Goal: Register for event/course

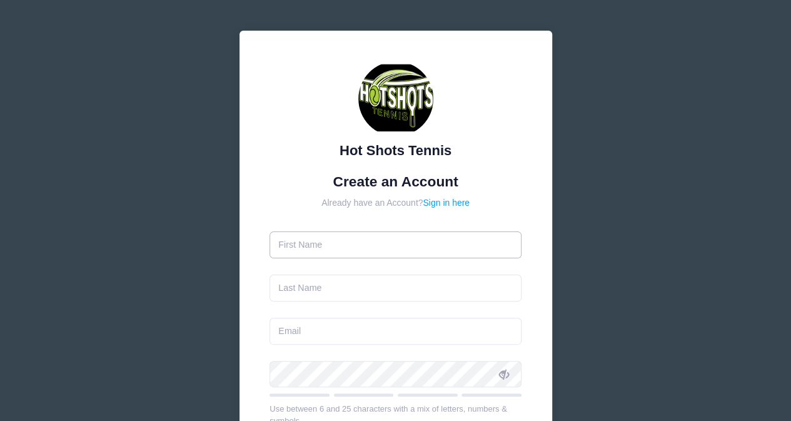
click at [361, 251] on input "text" at bounding box center [396, 244] width 252 height 27
type input "Sara"
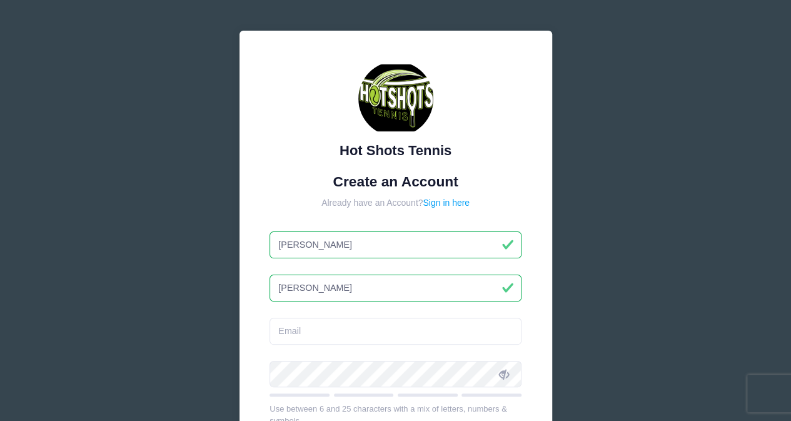
type input "[PERSON_NAME]"
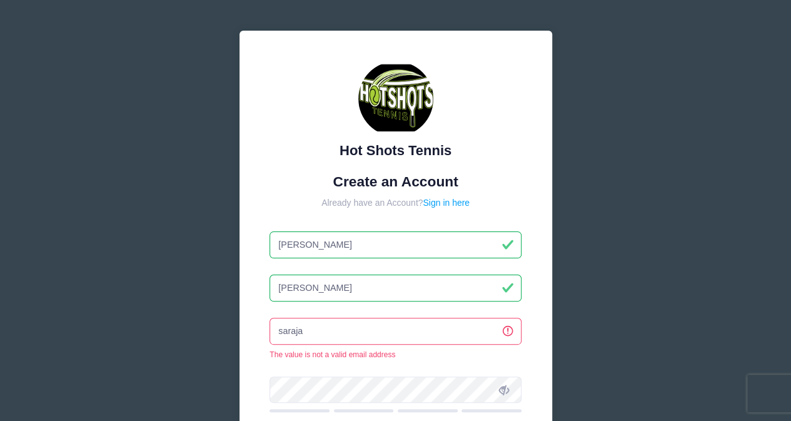
click at [323, 334] on input "saraja" at bounding box center [396, 331] width 252 height 27
type input "[EMAIL_ADDRESS][DOMAIN_NAME]"
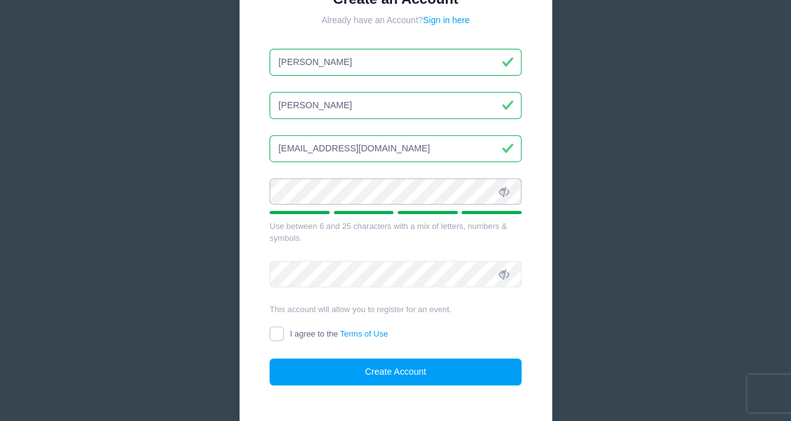
scroll to position [224, 0]
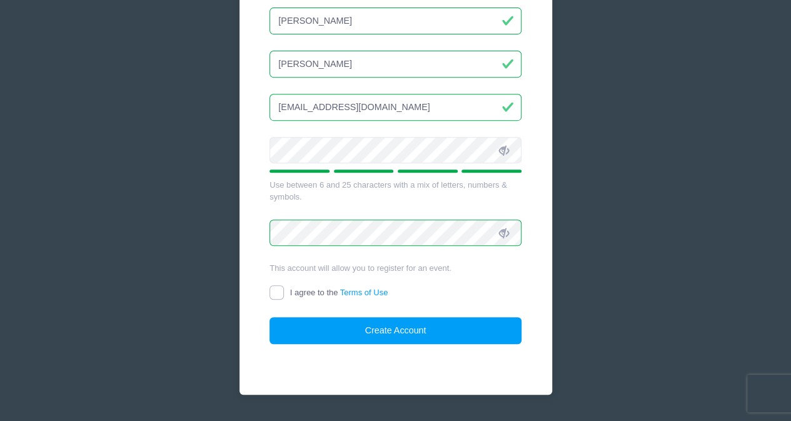
click at [270, 290] on input "I agree to the Terms of Use" at bounding box center [277, 292] width 14 height 14
checkbox input "true"
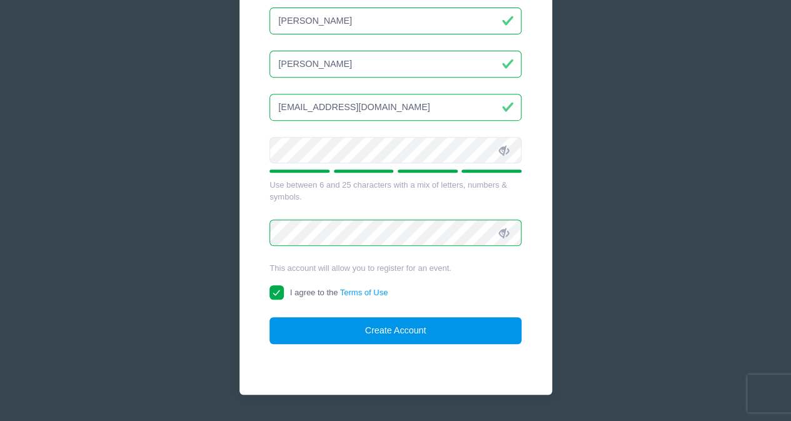
click at [361, 324] on button "Create Account" at bounding box center [396, 330] width 252 height 27
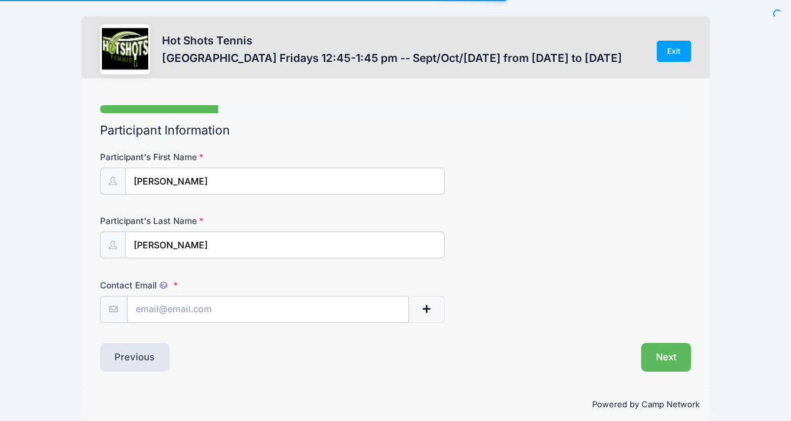
scroll to position [14, 0]
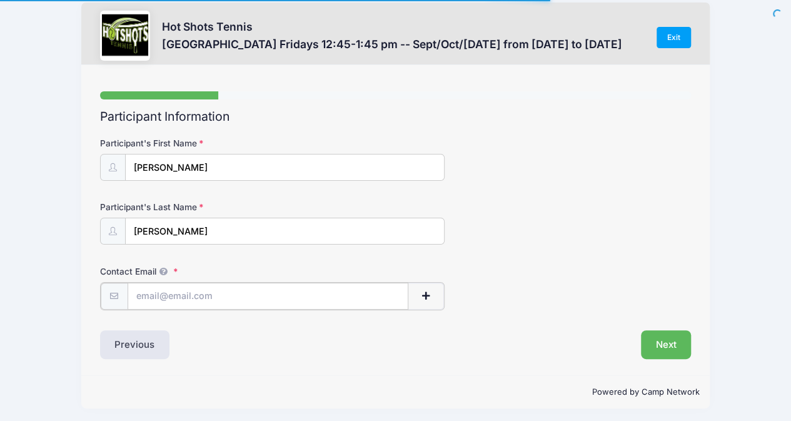
click at [343, 299] on input "Contact Email" at bounding box center [268, 296] width 281 height 27
type input "[EMAIL_ADDRESS][DOMAIN_NAME]"
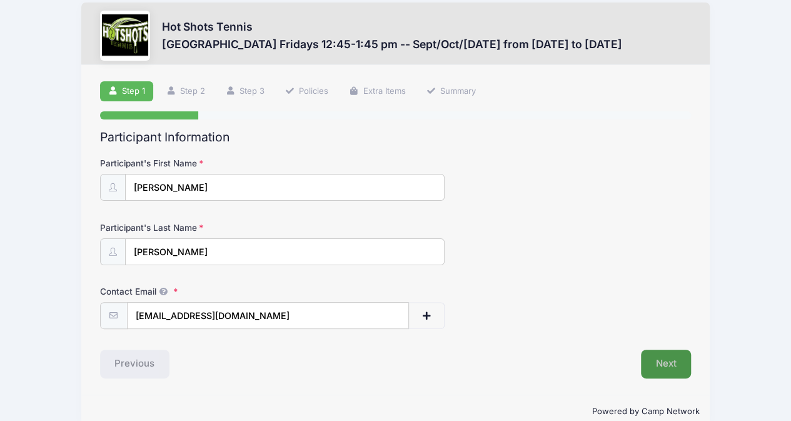
click at [674, 368] on button "Next" at bounding box center [666, 364] width 51 height 29
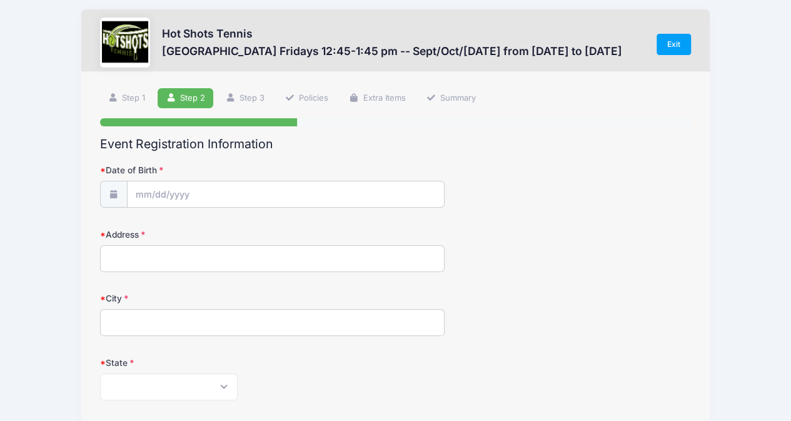
scroll to position [0, 0]
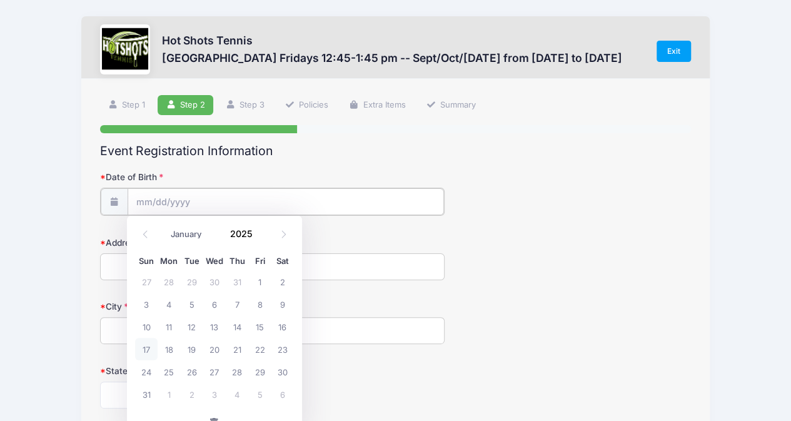
click at [142, 197] on input "Date of Birth" at bounding box center [286, 201] width 316 height 27
click at [248, 232] on input "2025" at bounding box center [244, 234] width 41 height 19
click at [256, 236] on span at bounding box center [260, 238] width 9 height 9
click at [261, 231] on span at bounding box center [260, 229] width 9 height 9
type input "2020"
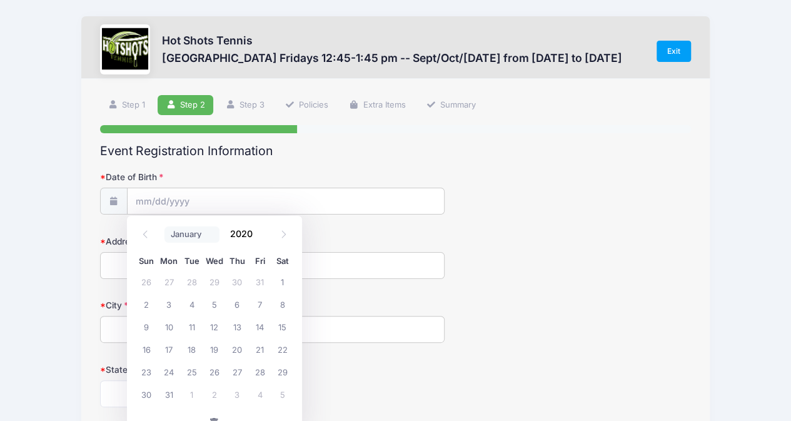
click at [177, 239] on select "January February March April May June July August September October November De…" at bounding box center [192, 234] width 56 height 16
select select "2"
click at [164, 226] on select "January February March April May June July August September October November De…" at bounding box center [192, 234] width 56 height 16
click at [190, 283] on span "3" at bounding box center [191, 281] width 23 height 23
type input "[DATE]"
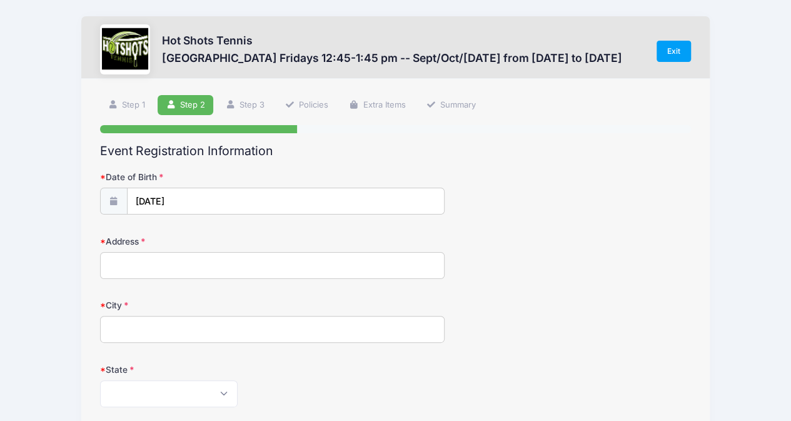
click at [276, 268] on input "Address" at bounding box center [272, 265] width 345 height 27
type input "[STREET_ADDRESS]"
type input "[GEOGRAPHIC_DATA]"
select select "CA"
type input "90266"
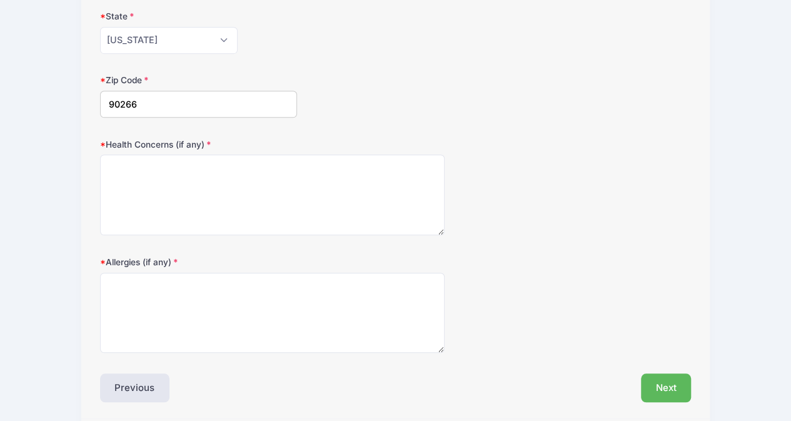
scroll to position [355, 0]
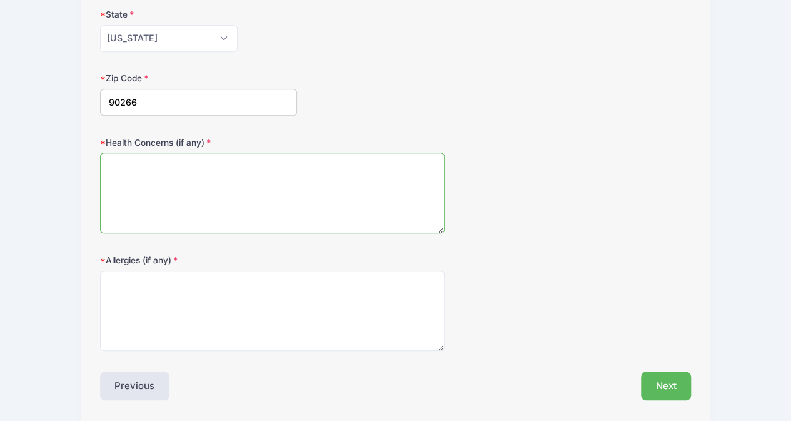
click at [219, 203] on textarea "Health Concerns (if any)" at bounding box center [272, 193] width 345 height 81
type textarea "None"
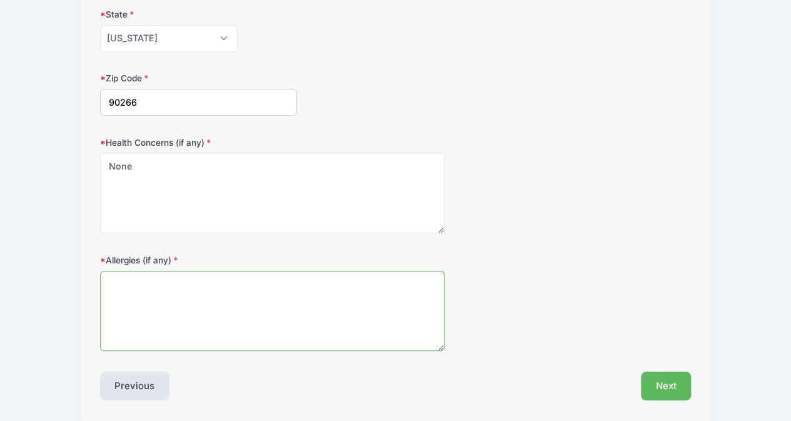
click at [315, 306] on textarea "Allergies (if any)" at bounding box center [272, 311] width 345 height 81
type textarea "[MEDICAL_DATA]"
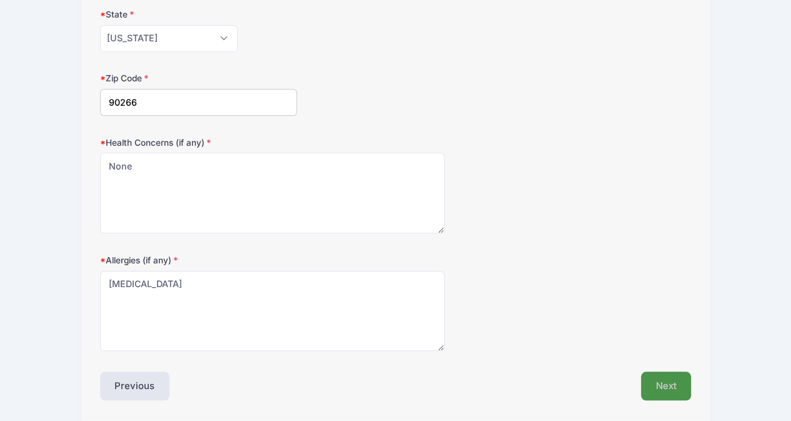
click at [664, 376] on button "Next" at bounding box center [666, 386] width 51 height 29
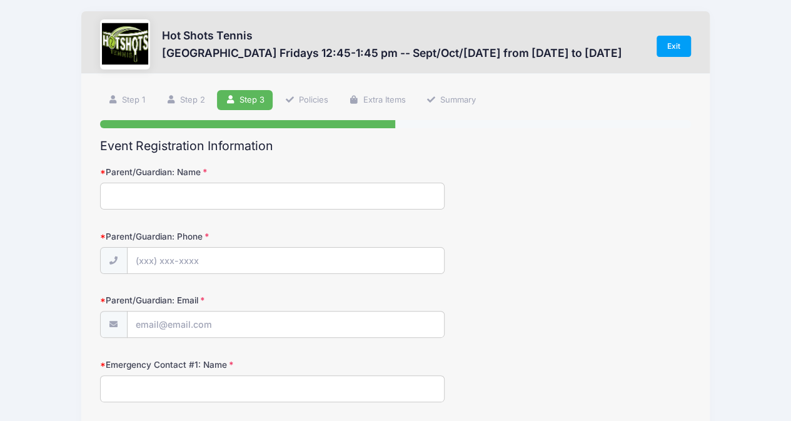
scroll to position [0, 0]
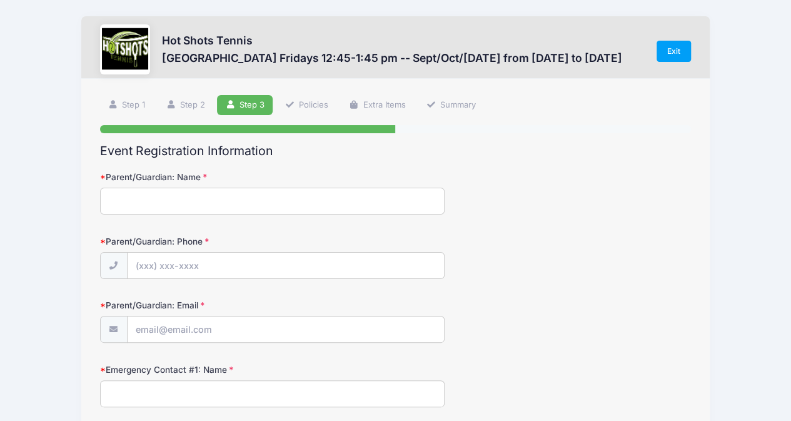
click at [200, 207] on input "Parent/Guardian: Name" at bounding box center [272, 201] width 345 height 27
type input "[PERSON_NAME] & [PERSON_NAME]"
click at [236, 259] on input "Parent/Guardian: Phone" at bounding box center [286, 266] width 316 height 27
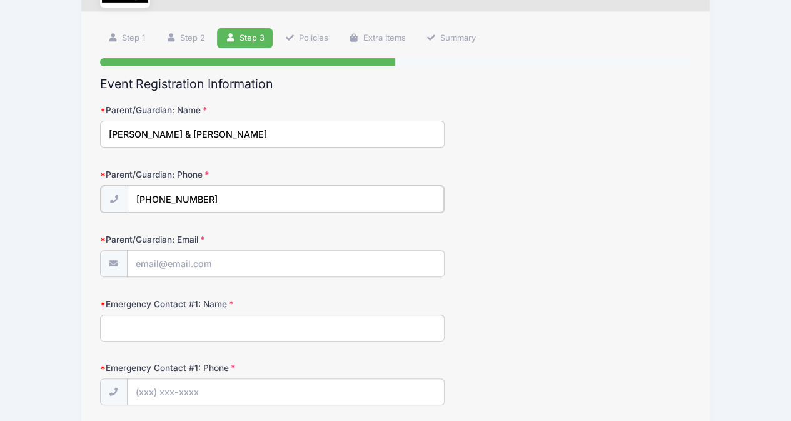
scroll to position [126, 0]
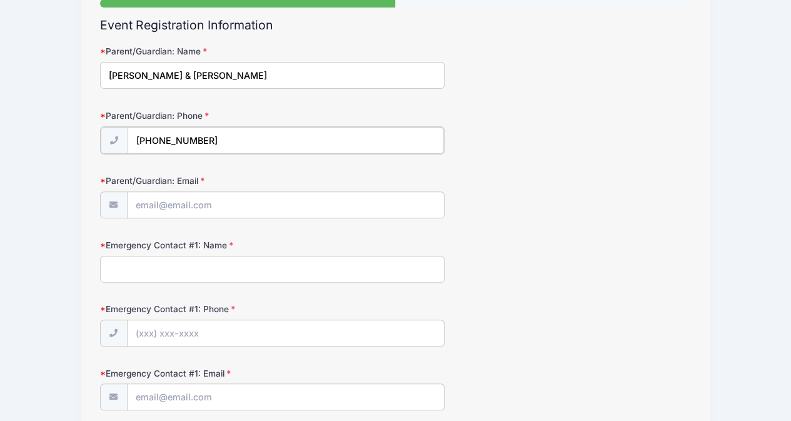
type input "[PHONE_NUMBER]"
click at [290, 205] on input "Parent/Guardian: Email" at bounding box center [286, 204] width 316 height 27
type input "[EMAIL_ADDRESS][DOMAIN_NAME]"
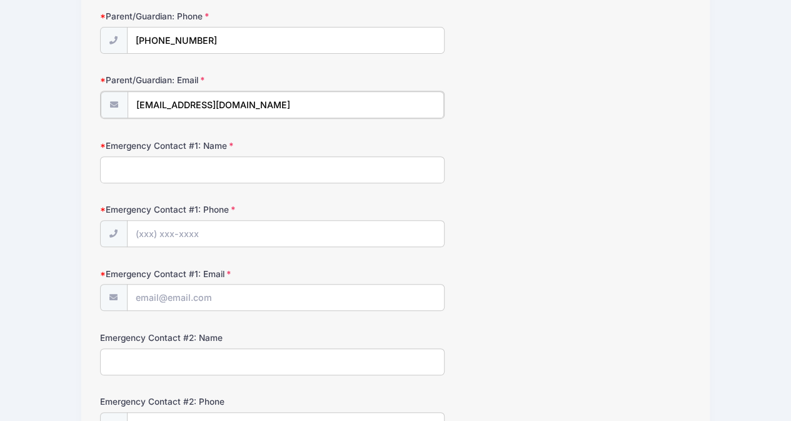
scroll to position [224, 0]
click at [305, 171] on input "Emergency Contact #1: Name" at bounding box center [272, 169] width 345 height 27
click at [633, 233] on div "Emergency Contact #1: Phone" at bounding box center [396, 225] width 592 height 44
click at [338, 169] on input "Emergency Contact #1: Name" at bounding box center [272, 169] width 345 height 27
type input "[PERSON_NAME]"
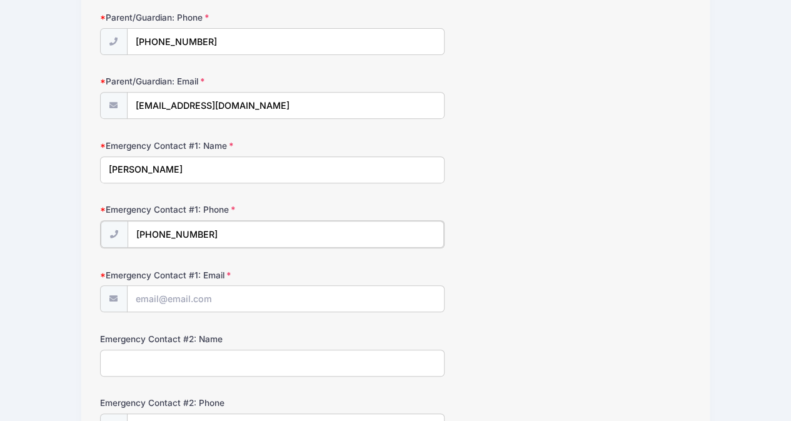
type input "[PHONE_NUMBER]"
click at [599, 306] on div "Emergency Contact #1: Email" at bounding box center [396, 290] width 592 height 44
click at [280, 288] on input "Emergency Contact #1: Email" at bounding box center [286, 298] width 316 height 27
type input "[EMAIL_ADDRESS][DOMAIN_NAME]"
click at [638, 295] on div "Emergency Contact #1: Email [EMAIL_ADDRESS][DOMAIN_NAME]" at bounding box center [396, 290] width 592 height 44
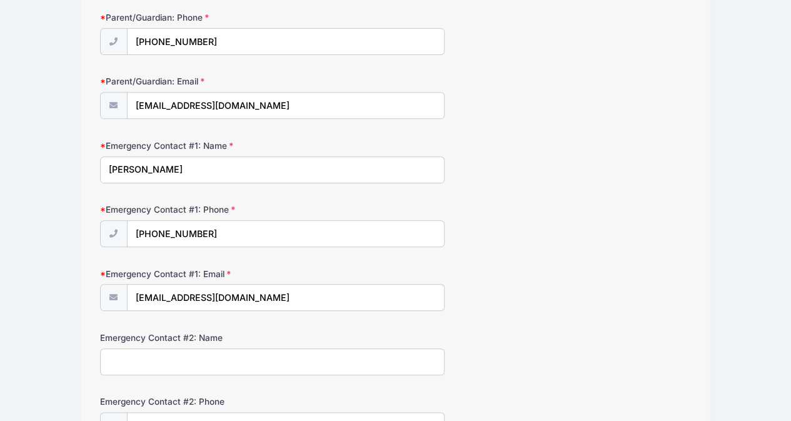
click at [286, 361] on input "Emergency Contact #2: Name" at bounding box center [272, 361] width 345 height 27
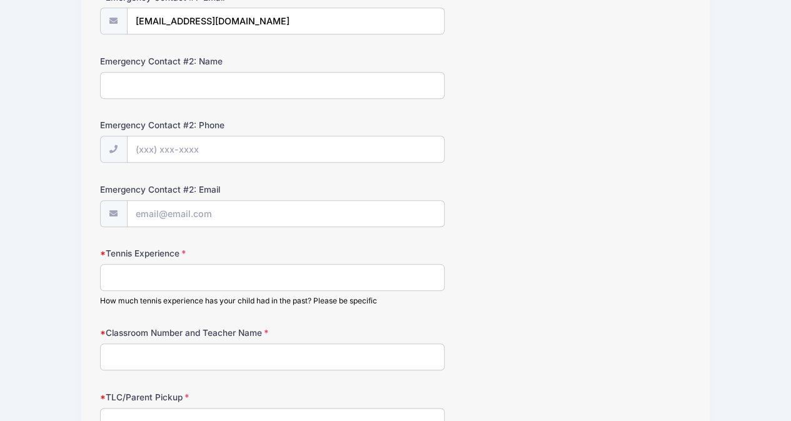
scroll to position [500, 0]
click at [378, 273] on input "Tennis Experience" at bounding box center [272, 278] width 345 height 27
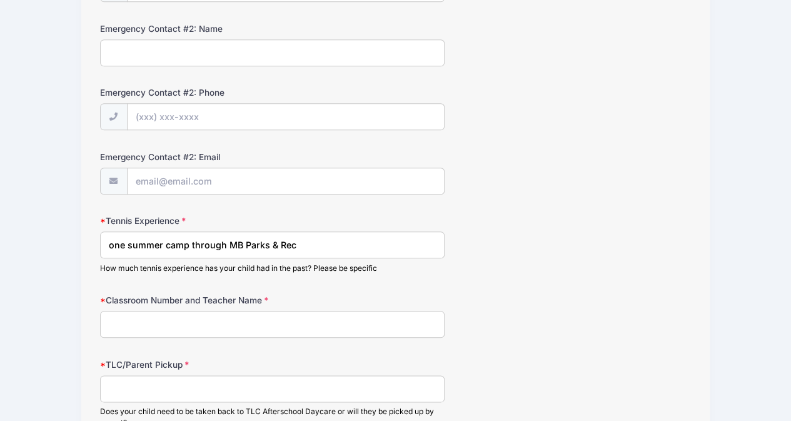
scroll to position [552, 0]
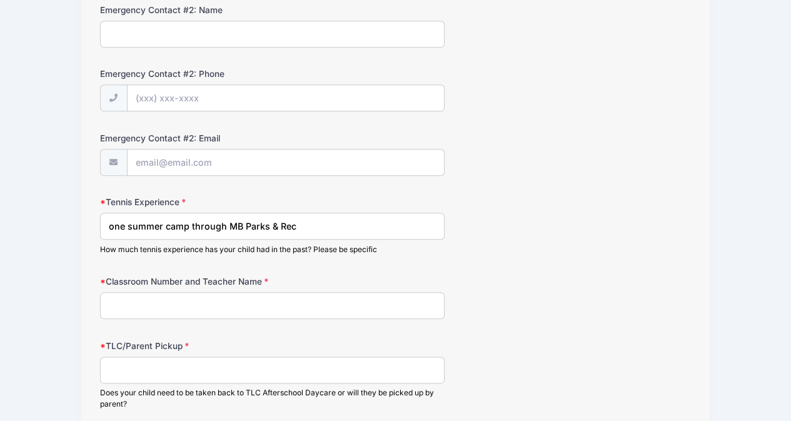
type input "one summer camp through MB Parks & Rec"
click at [390, 298] on input "Classroom Number and Teacher Name" at bounding box center [272, 305] width 345 height 27
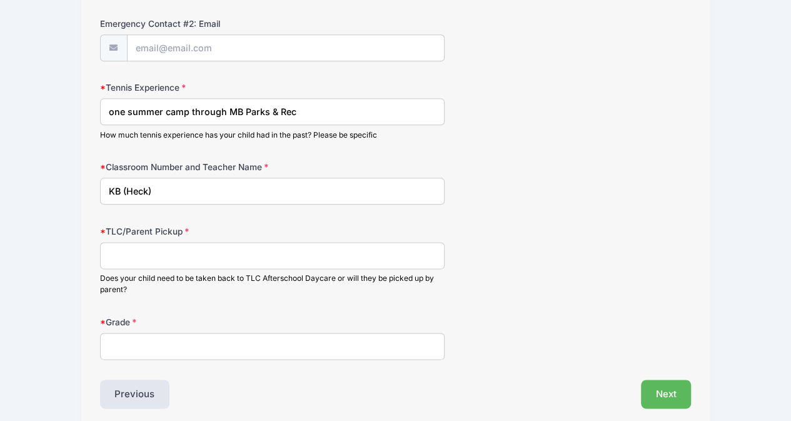
scroll to position [665, 0]
type input "KB (Heck)"
click at [372, 251] on input "TLC/Parent Pickup" at bounding box center [272, 256] width 345 height 27
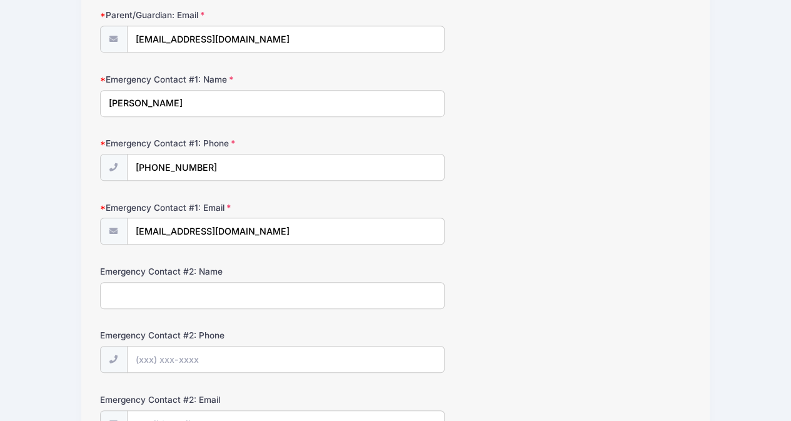
scroll to position [292, 0]
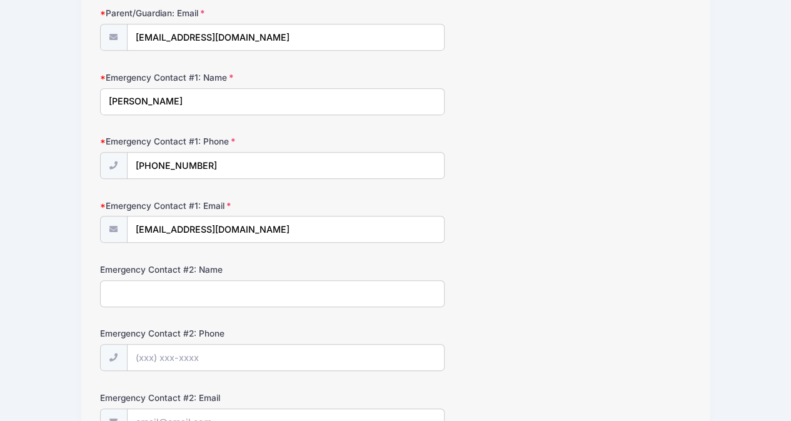
type input "only on Fridays. Otherwise her nanny or parent will pick her up"
click at [306, 290] on input "Emergency Contact #2: Name" at bounding box center [272, 293] width 345 height 27
type input "V"
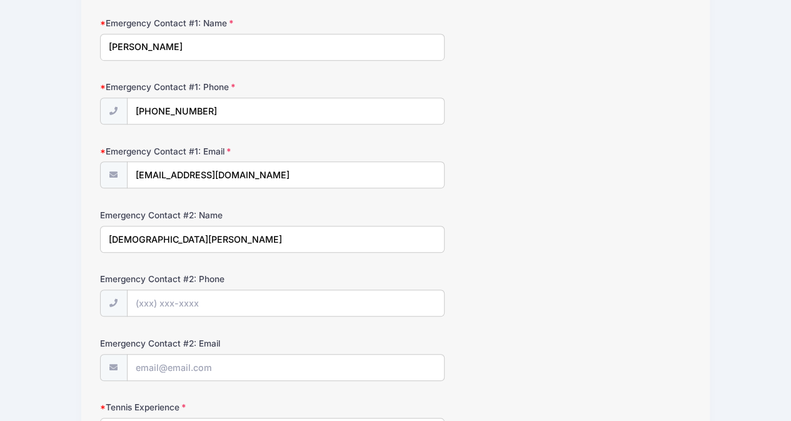
scroll to position [346, 0]
type input "[DEMOGRAPHIC_DATA][PERSON_NAME]"
click at [377, 300] on input "Emergency Contact #2: Phone" at bounding box center [286, 303] width 316 height 27
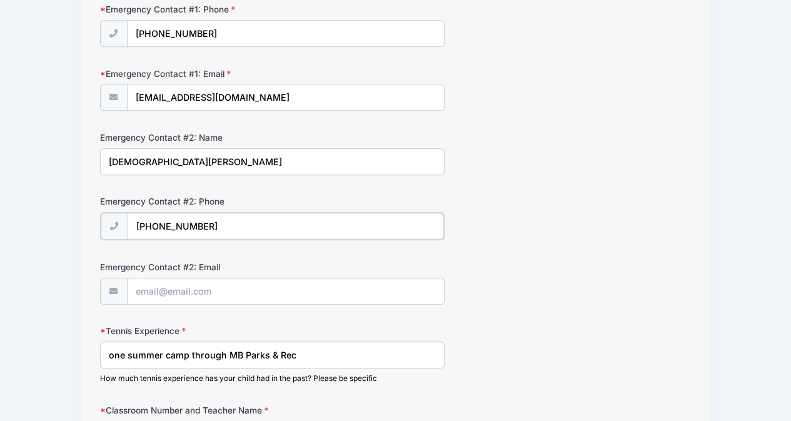
scroll to position [423, 0]
type input "[PHONE_NUMBER]"
click at [368, 288] on input "Emergency Contact #2: Email" at bounding box center [286, 291] width 316 height 27
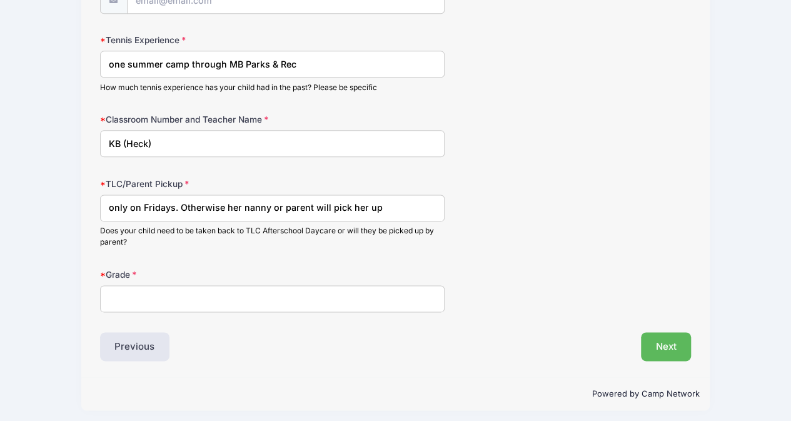
scroll to position [713, 0]
click at [166, 286] on input "Grade" at bounding box center [272, 299] width 345 height 27
type input "Kinder"
click at [668, 347] on button "Next" at bounding box center [666, 347] width 51 height 29
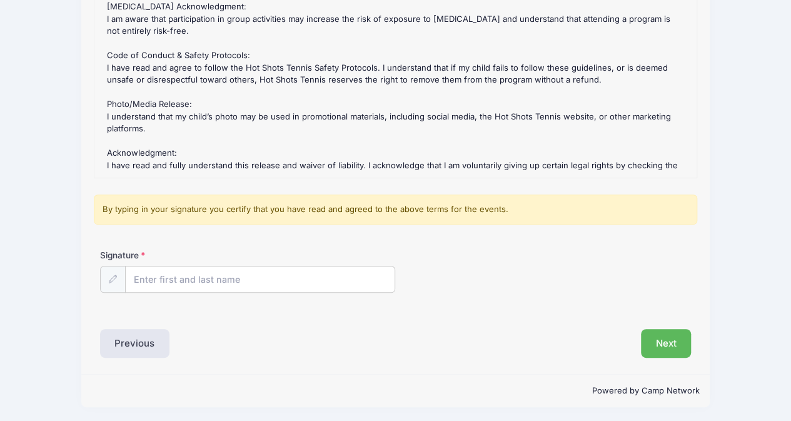
scroll to position [186, 0]
click at [333, 280] on input "Signature" at bounding box center [261, 279] width 270 height 27
type input "[PERSON_NAME]"
click at [664, 347] on button "Next" at bounding box center [666, 342] width 51 height 29
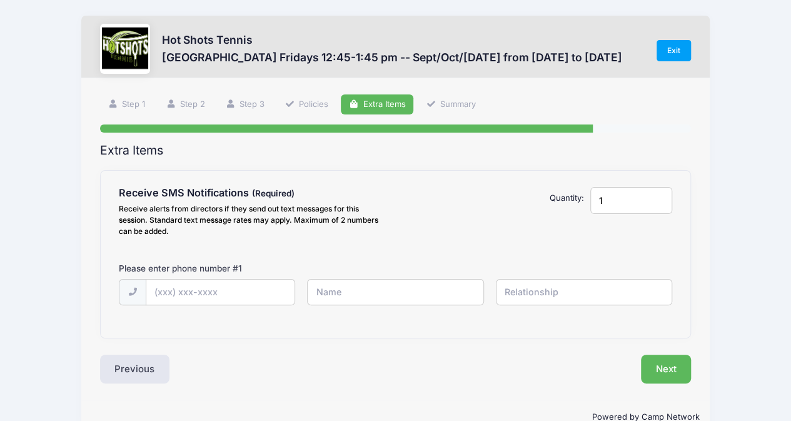
scroll to position [0, 0]
click at [0, 0] on input "text" at bounding box center [0, 0] width 0 height 0
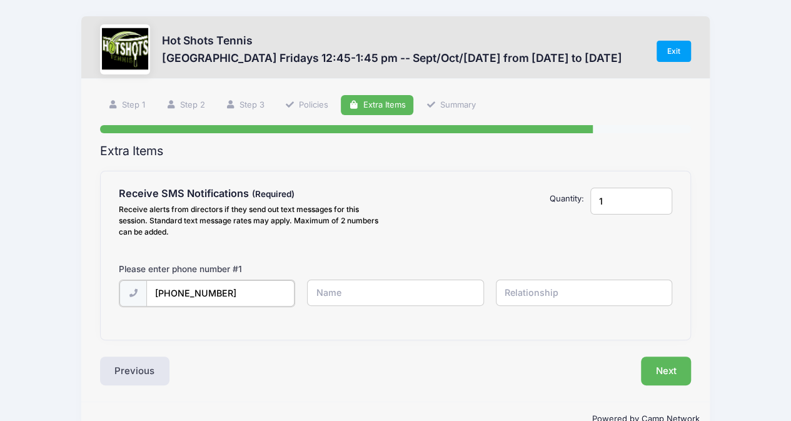
type input "[PHONE_NUMBER]"
click at [0, 0] on input "text" at bounding box center [0, 0] width 0 height 0
type input "[PERSON_NAME]"
type input "mother"
click at [673, 372] on button "Next" at bounding box center [666, 369] width 51 height 29
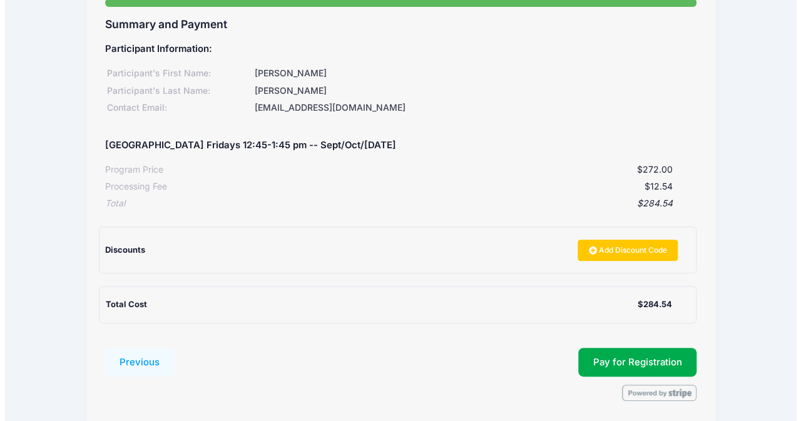
scroll to position [128, 0]
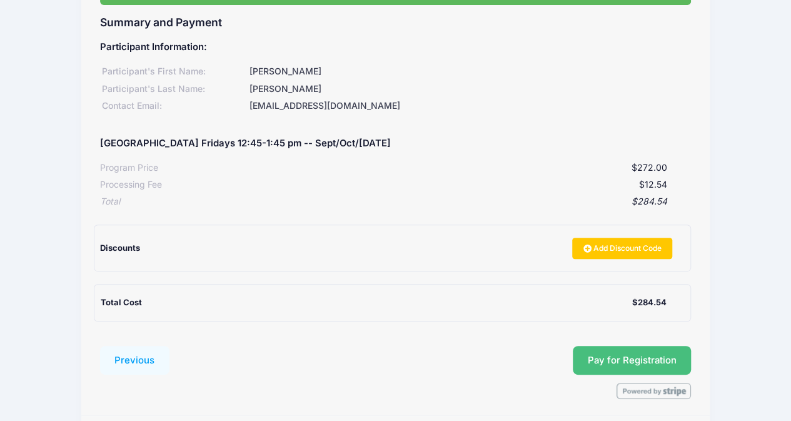
click at [660, 363] on span "Pay for Registration" at bounding box center [632, 360] width 89 height 11
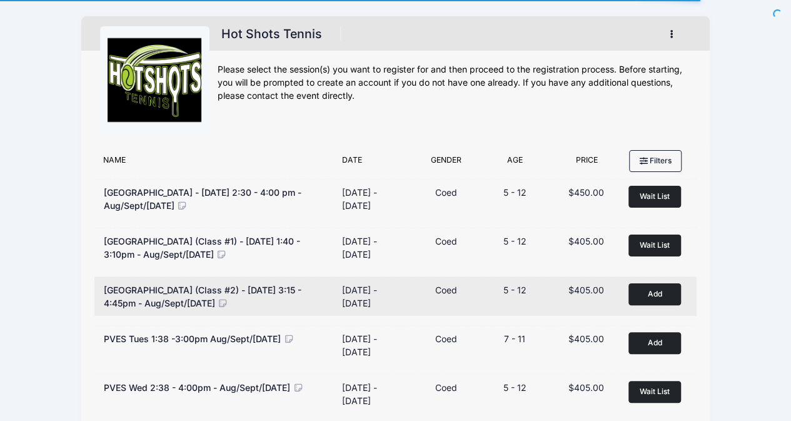
click at [185, 297] on span "Broadway Elementary (Class #2) - Tuesday 3:15 - 4:45pm - Aug/Sept/Oct 2025" at bounding box center [203, 297] width 198 height 24
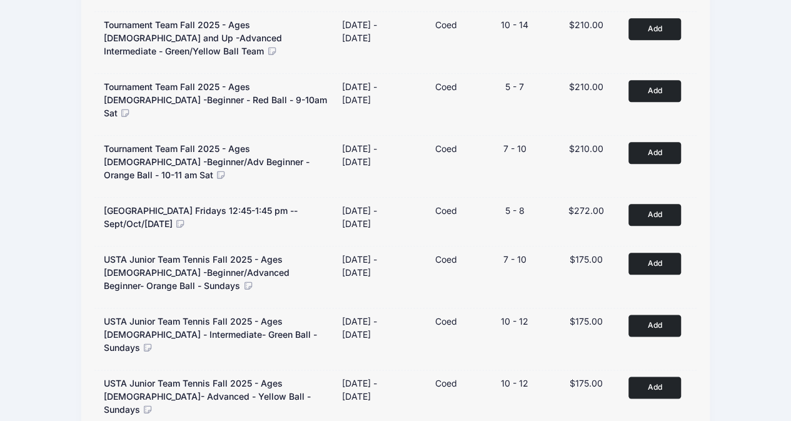
scroll to position [618, 0]
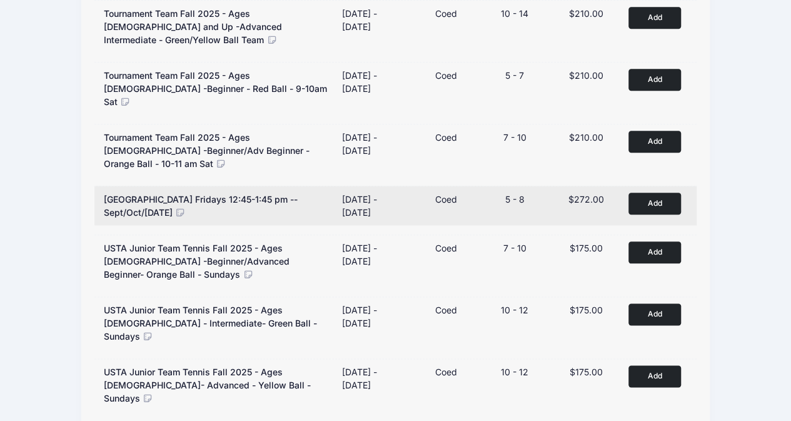
click at [659, 193] on button "Add to Cart" at bounding box center [655, 204] width 53 height 22
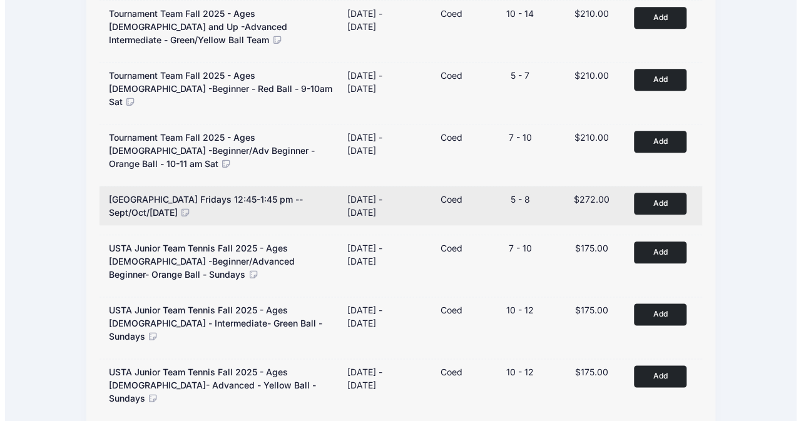
scroll to position [605, 0]
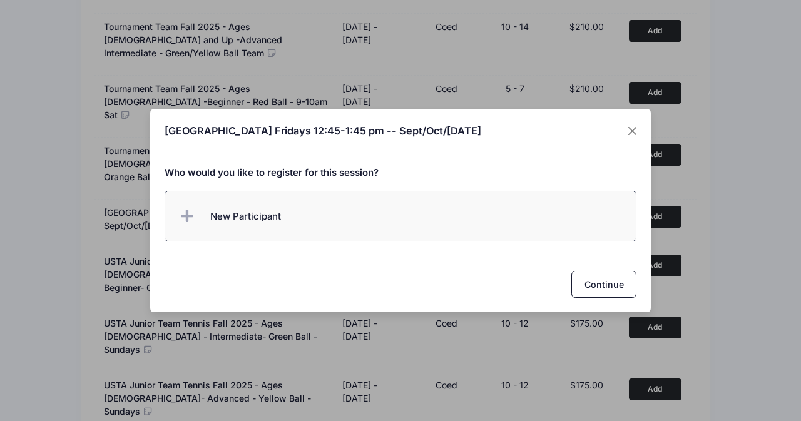
click at [363, 198] on label "New Participant" at bounding box center [400, 216] width 472 height 51
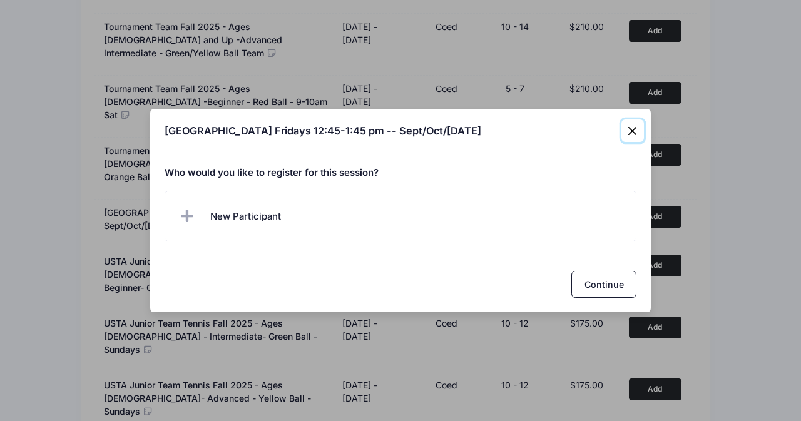
click at [632, 96] on div "American Martyrs Elementary Fridays 12:45-1:45 pm -- Sept/Oct/Nov 2025 Who woul…" at bounding box center [400, 210] width 801 height 421
